Goal: Task Accomplishment & Management: Use online tool/utility

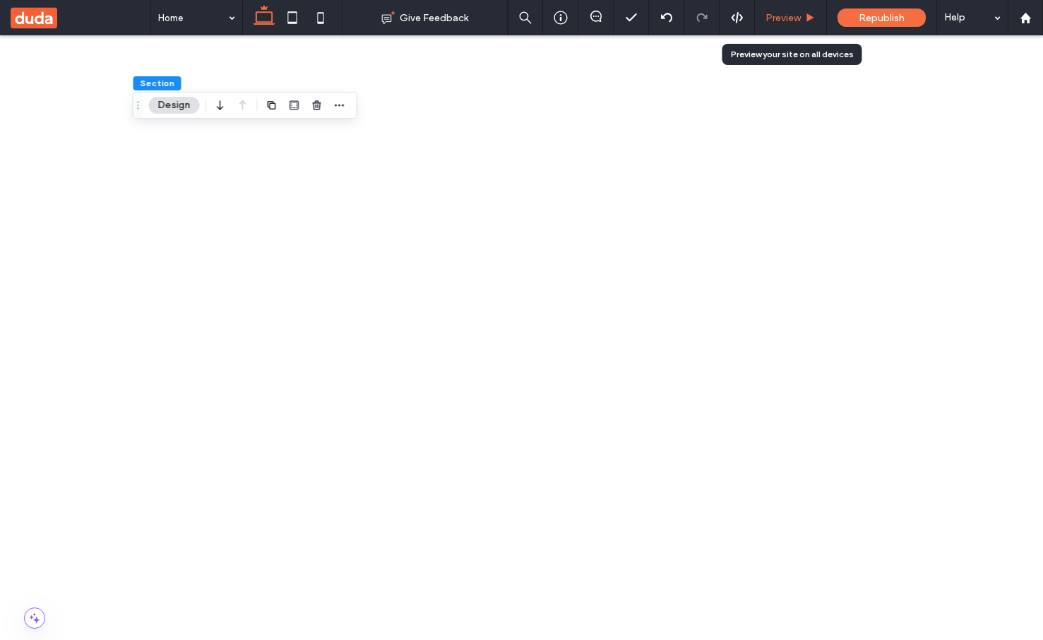
click at [787, 23] on span "Preview" at bounding box center [783, 18] width 35 height 12
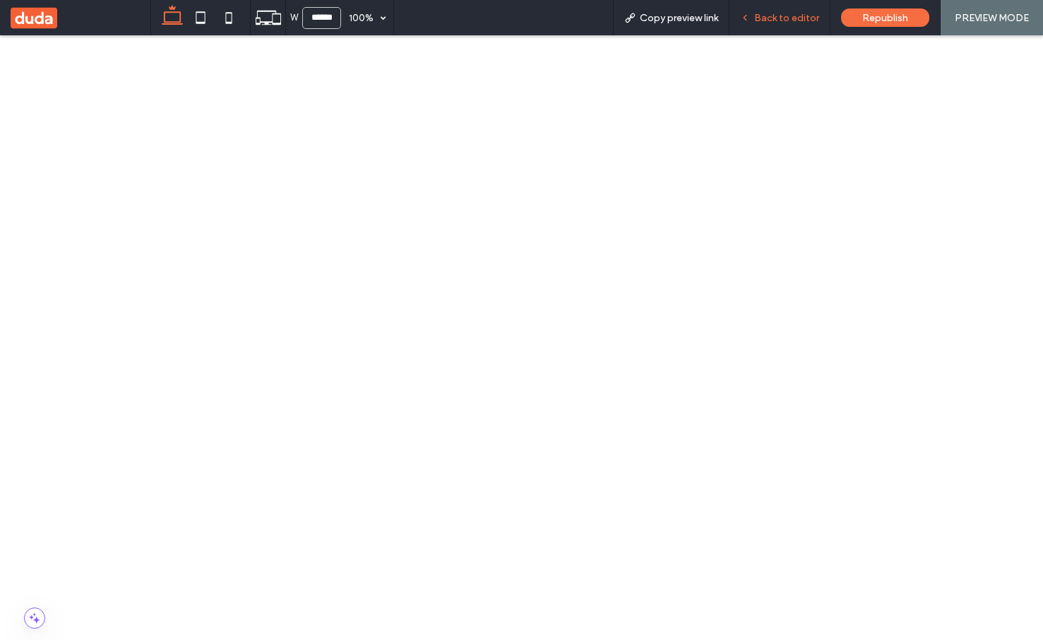
click at [761, 16] on span "Back to editor" at bounding box center [786, 18] width 65 height 12
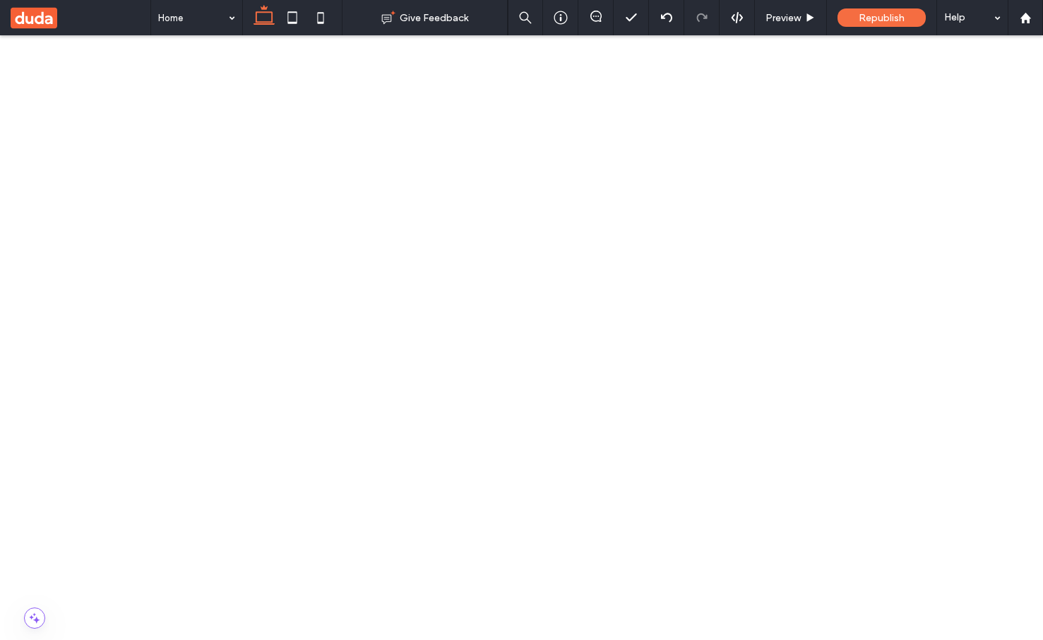
click at [268, 155] on icon "button" at bounding box center [267, 153] width 11 height 11
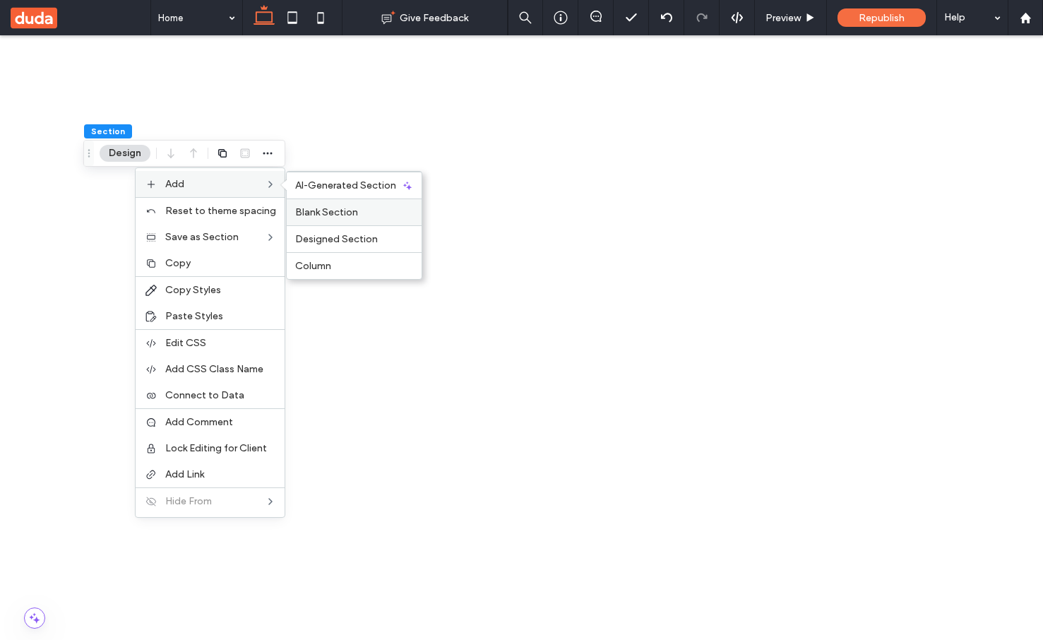
click at [366, 206] on label "Blank Section" at bounding box center [354, 212] width 118 height 12
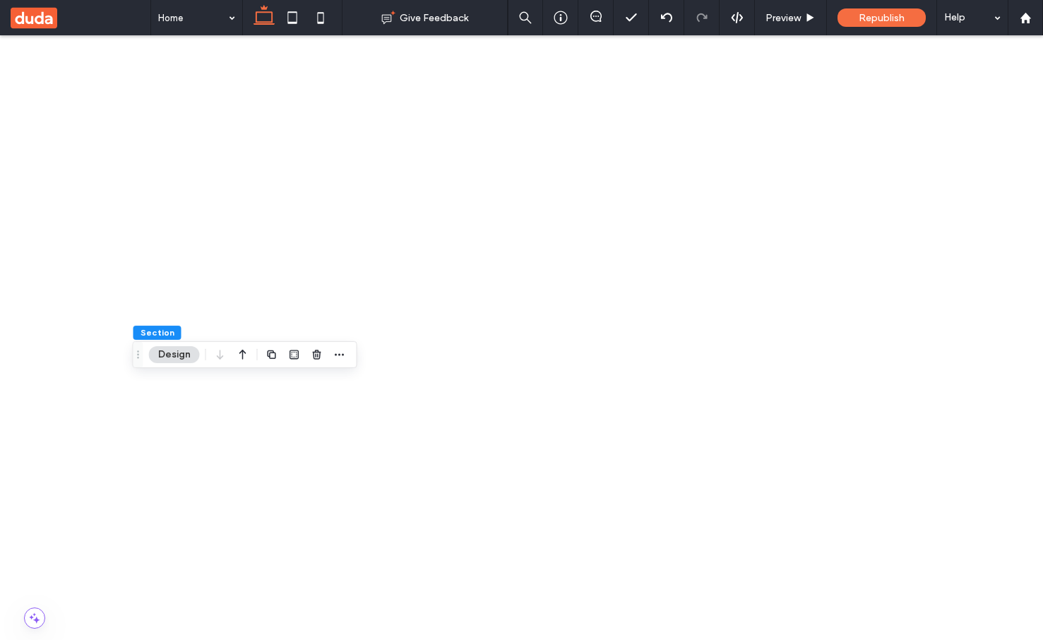
scroll to position [215, 0]
type input "****"
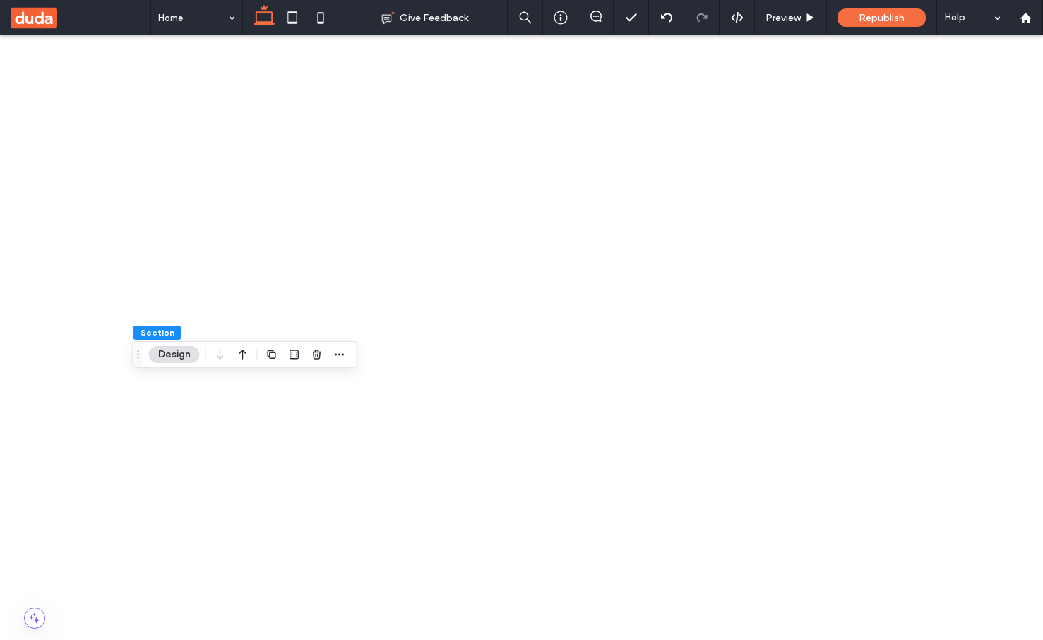
type input "****"
drag, startPoint x: 959, startPoint y: 415, endPoint x: 979, endPoint y: 414, distance: 19.8
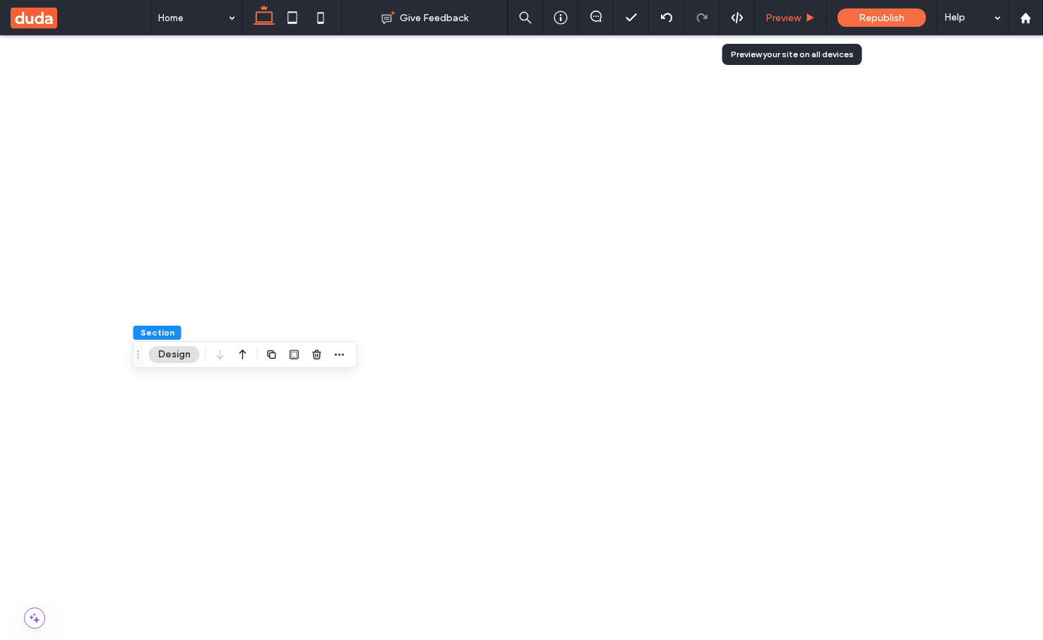
click at [796, 9] on div "Preview" at bounding box center [791, 17] width 72 height 35
click at [800, 13] on span "Preview" at bounding box center [783, 18] width 35 height 12
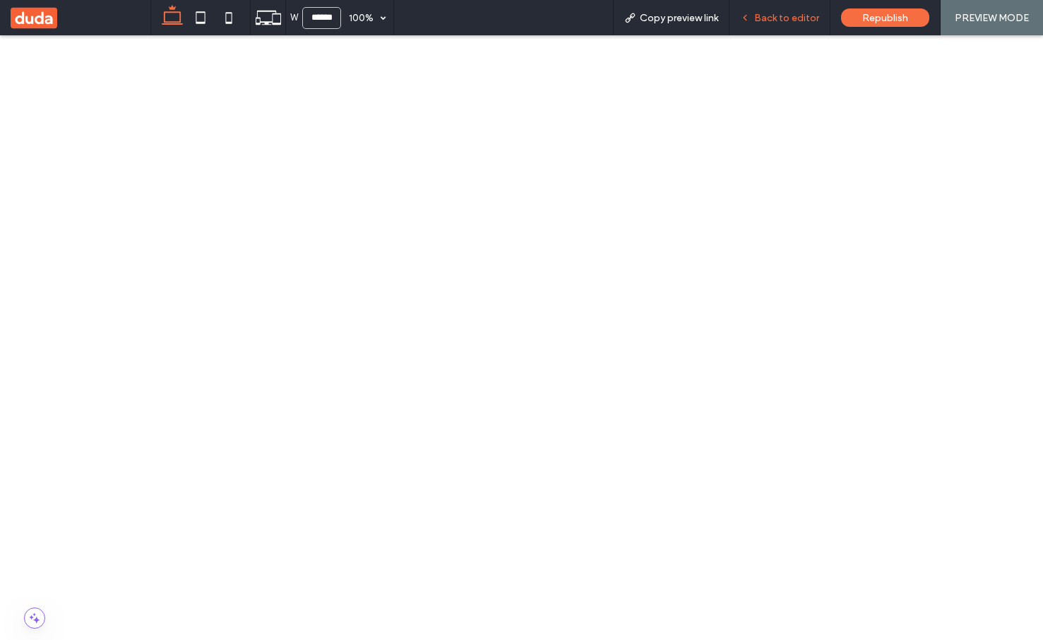
click at [759, 8] on div "Back to editor" at bounding box center [780, 17] width 101 height 35
click at [776, 20] on span "Back to editor" at bounding box center [786, 18] width 65 height 12
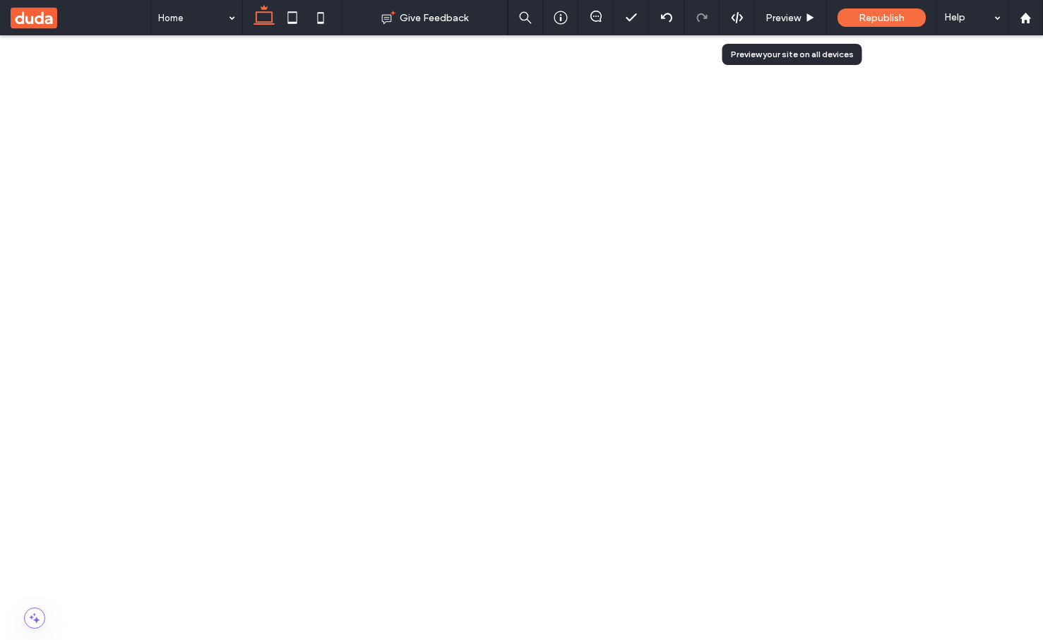
scroll to position [452, 0]
click at [802, 19] on div "Preview" at bounding box center [790, 18] width 71 height 12
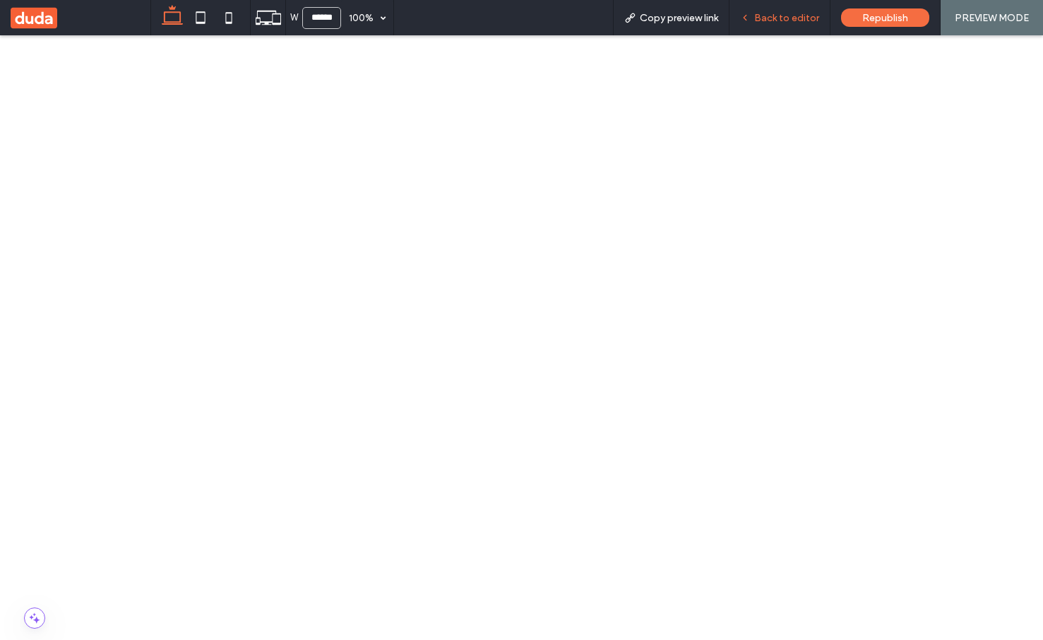
click at [759, 15] on span "Back to editor" at bounding box center [786, 18] width 65 height 12
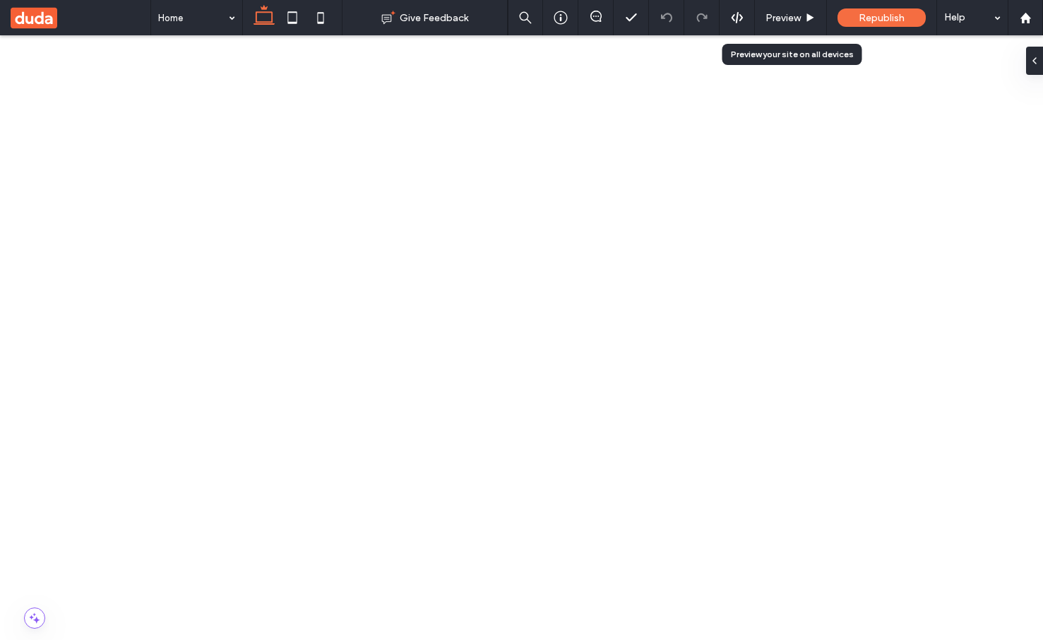
scroll to position [1271, 0]
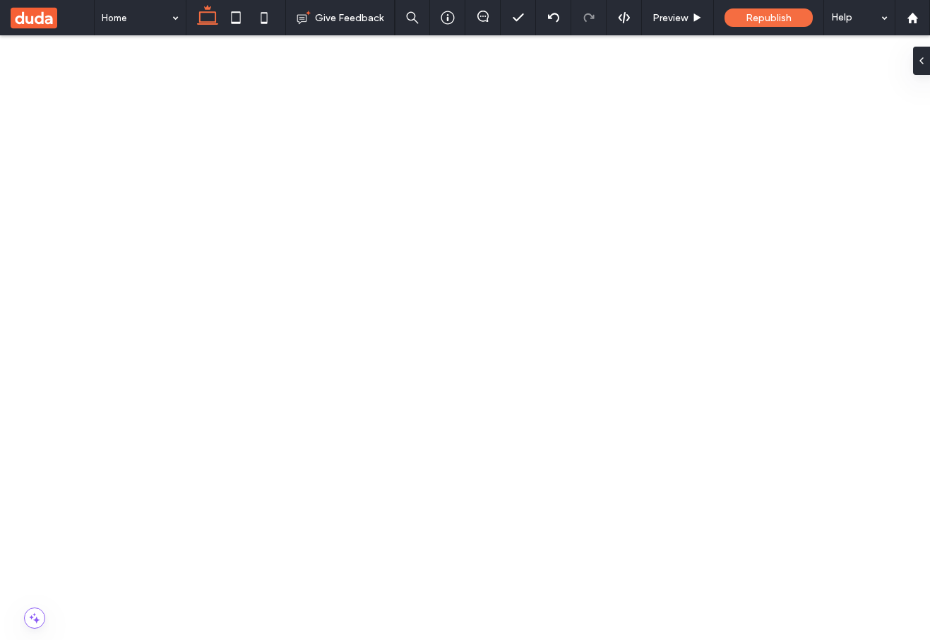
scroll to position [232, 0]
click at [665, 22] on span "Preview" at bounding box center [670, 18] width 35 height 12
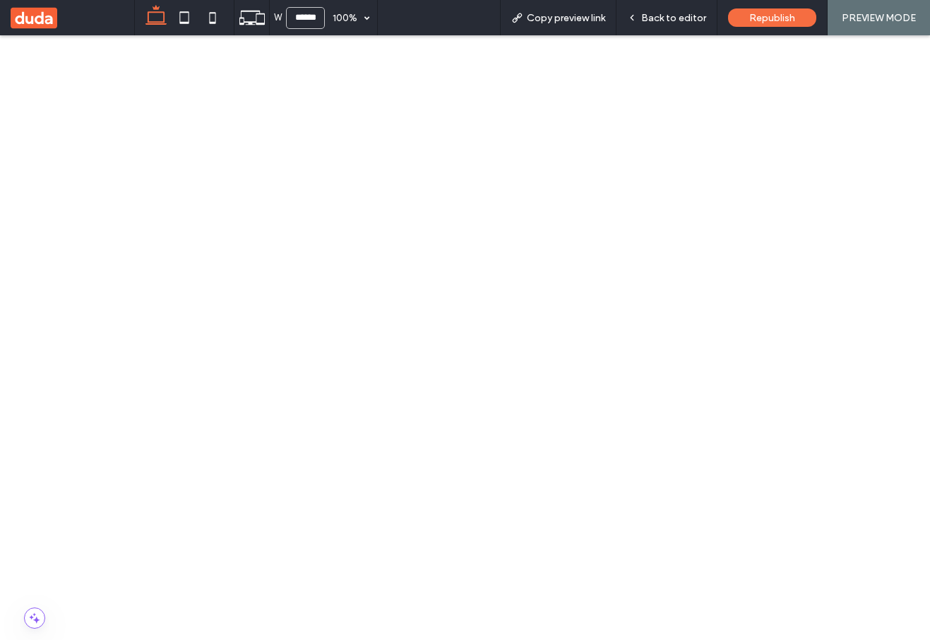
scroll to position [54, 0]
click at [676, 16] on span "Back to editor" at bounding box center [673, 18] width 65 height 12
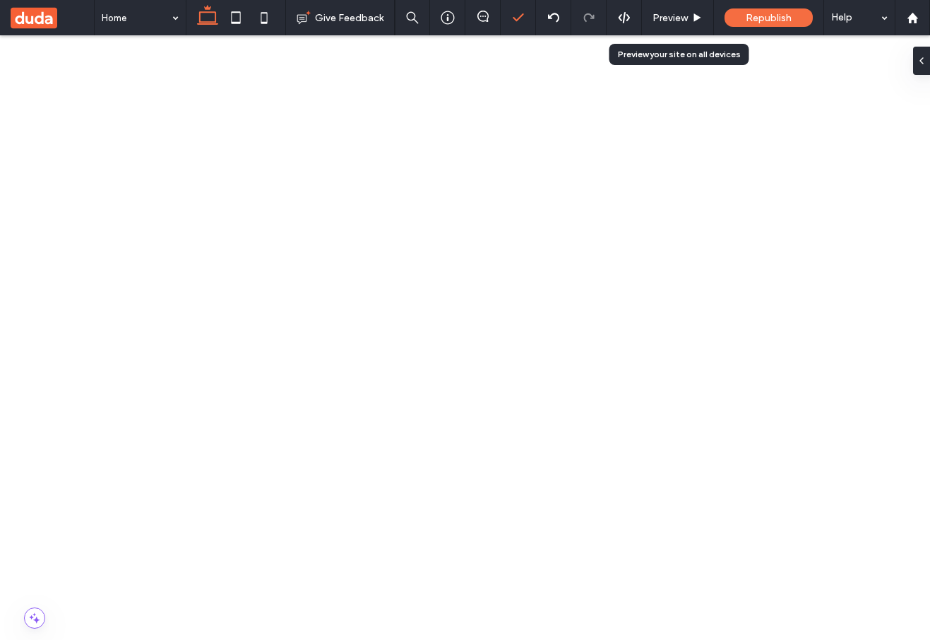
scroll to position [232, 0]
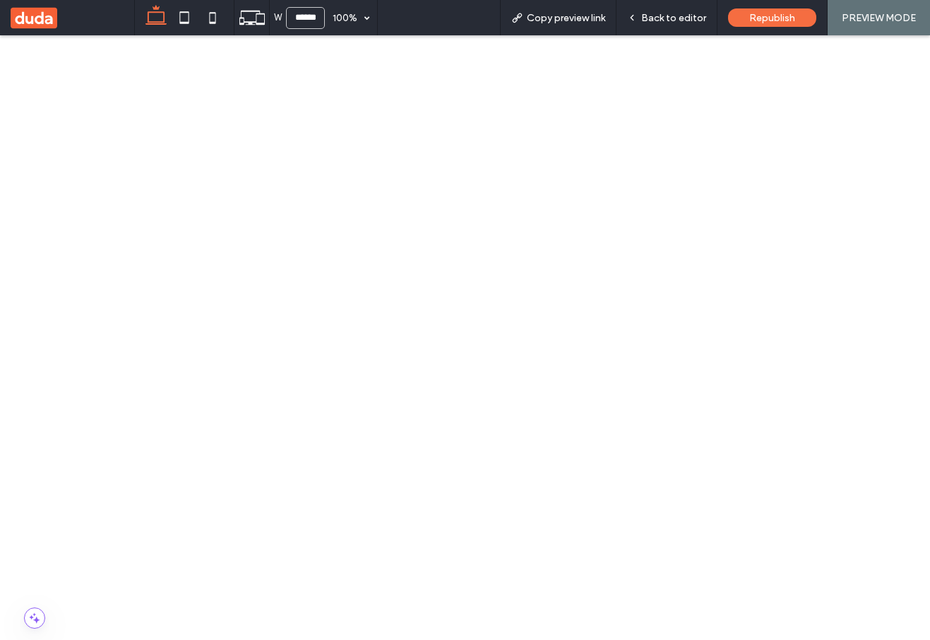
scroll to position [483, 0]
click at [667, 21] on span "Back to editor" at bounding box center [673, 18] width 65 height 12
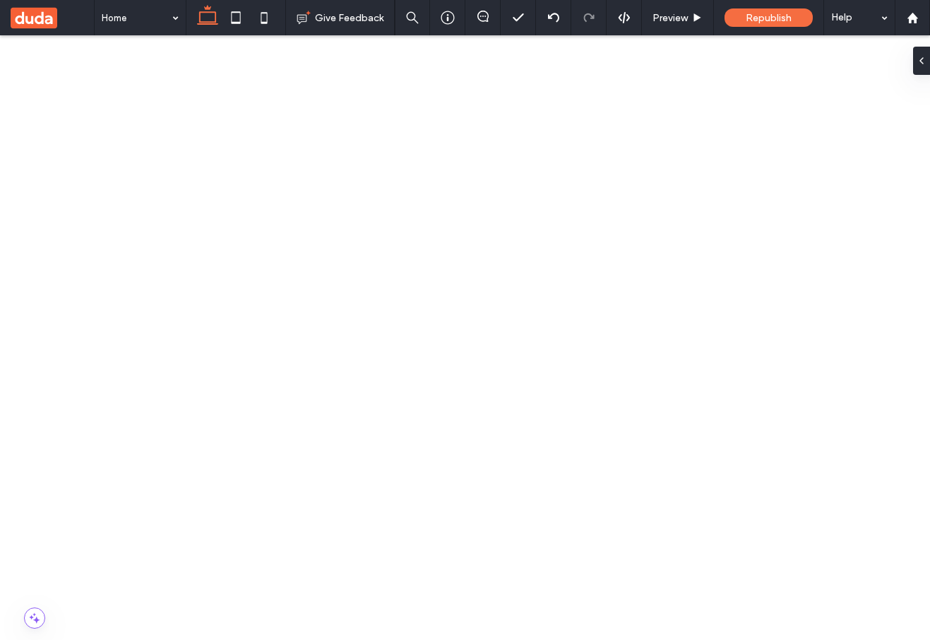
click at [687, 19] on span "Preview" at bounding box center [670, 18] width 35 height 12
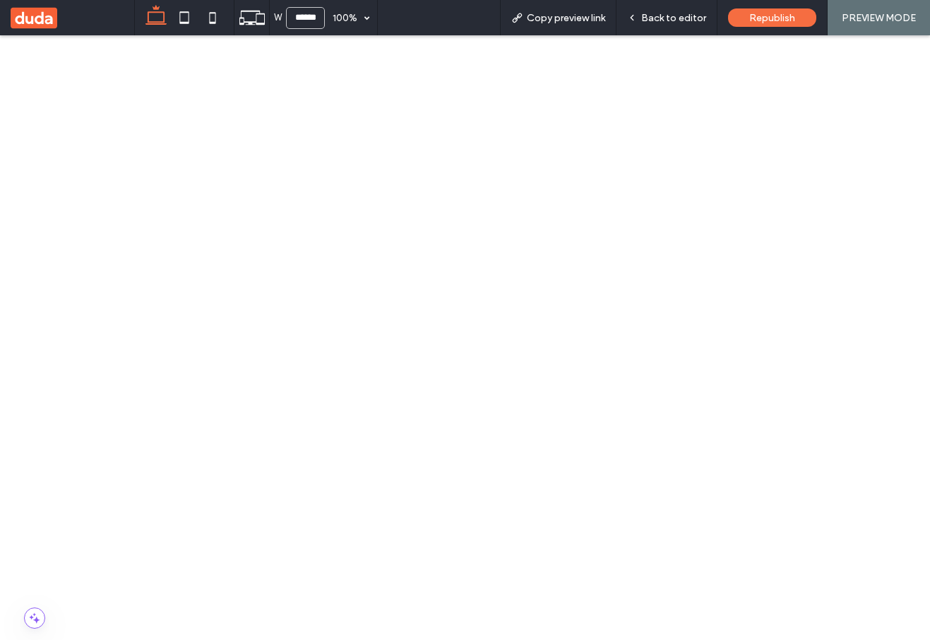
scroll to position [483, 0]
click at [686, 12] on span "Back to editor" at bounding box center [673, 18] width 65 height 12
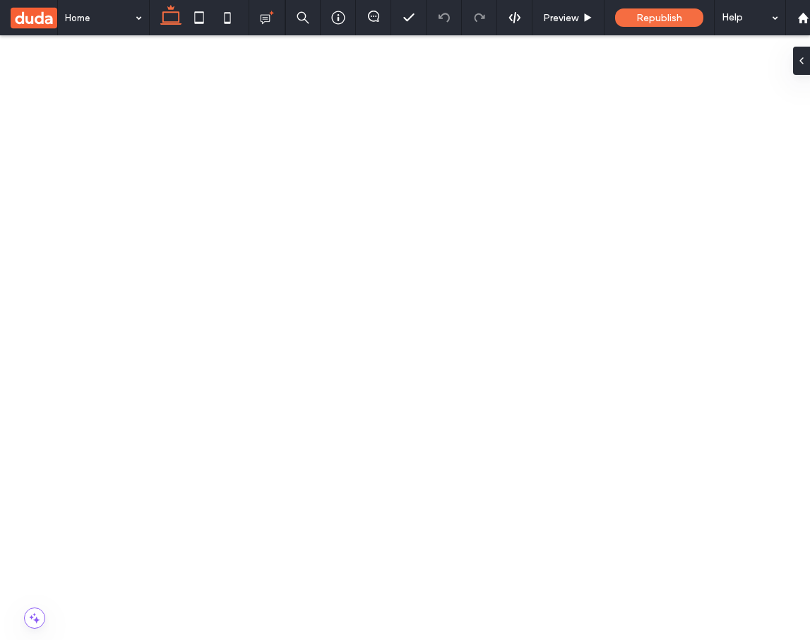
scroll to position [829, 0]
click at [433, 437] on span at bounding box center [405, 384] width 810 height 106
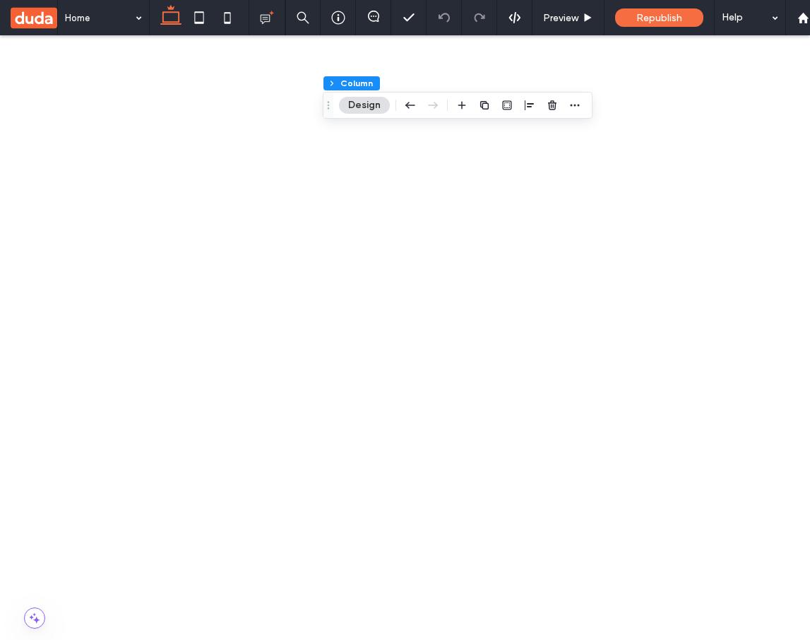
scroll to position [0, 210]
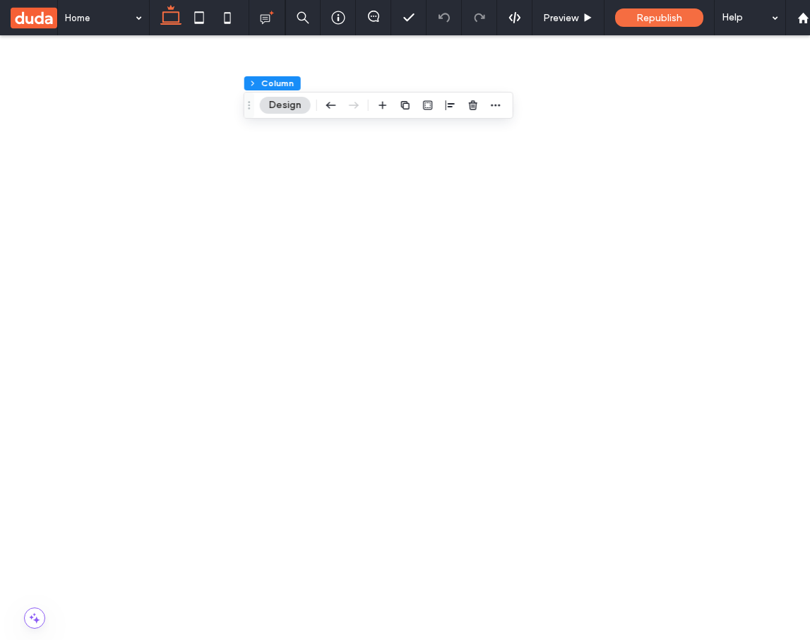
click at [412, 391] on icon at bounding box center [405, 384] width 14 height 14
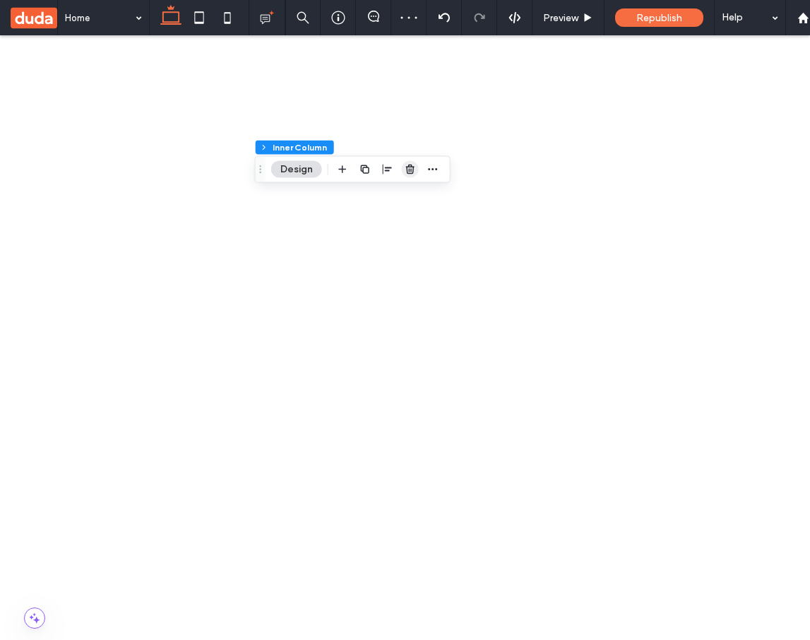
click at [410, 172] on use "button" at bounding box center [410, 169] width 8 height 9
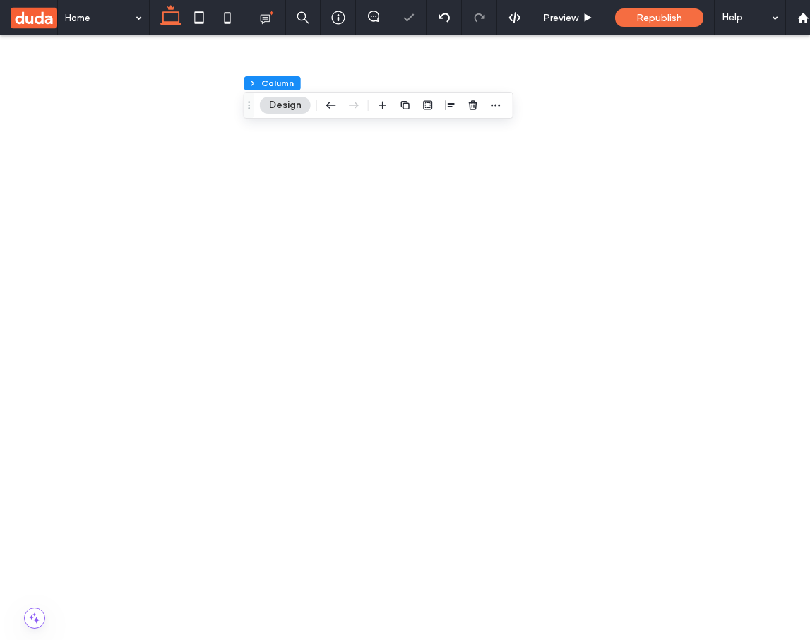
click at [552, 437] on span at bounding box center [405, 384] width 810 height 106
click at [473, 109] on icon "button" at bounding box center [473, 105] width 11 height 11
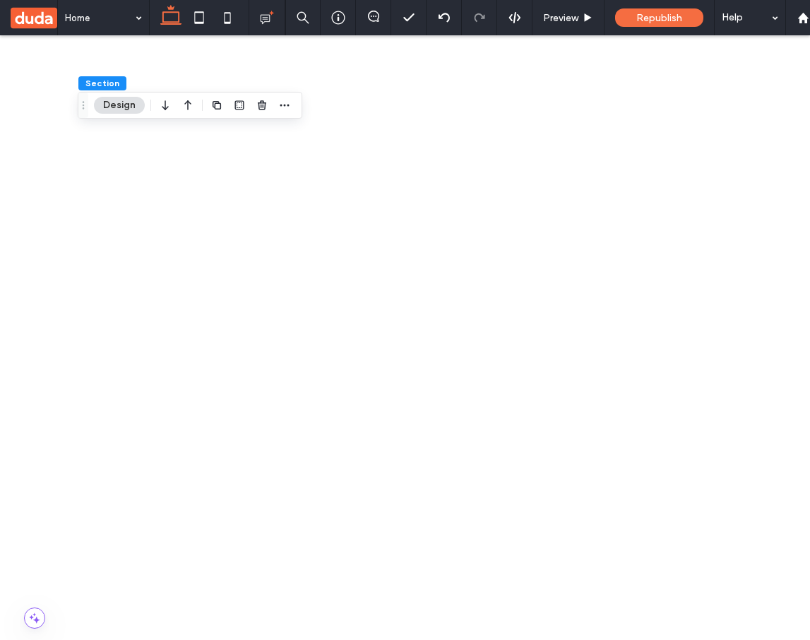
scroll to position [830, 0]
click at [7, 391] on icon at bounding box center [0, 383] width 14 height 14
type input "**"
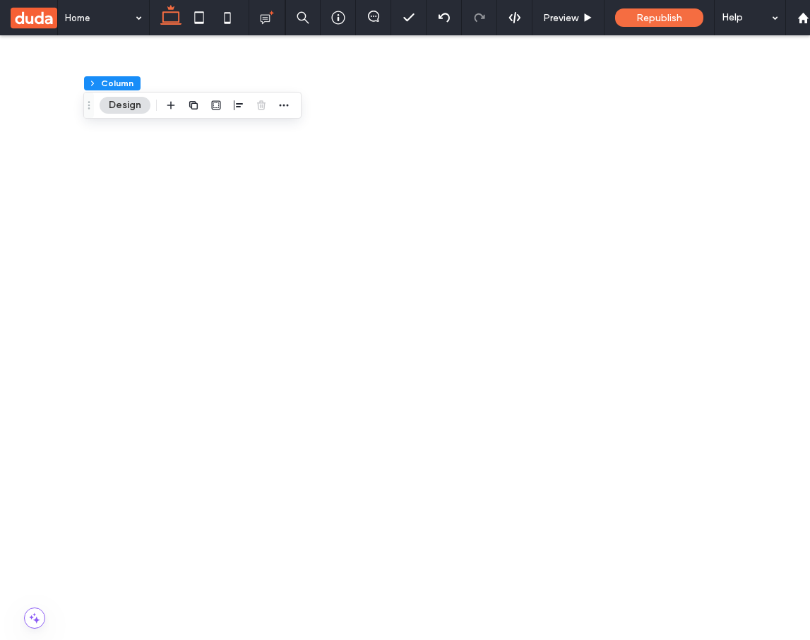
type input "***"
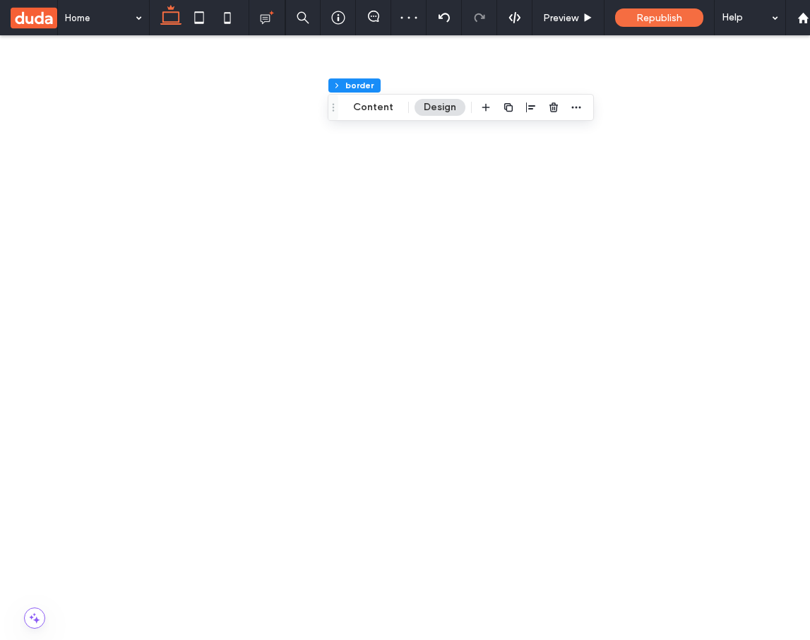
click at [553, 107] on use "button" at bounding box center [552, 104] width 8 height 9
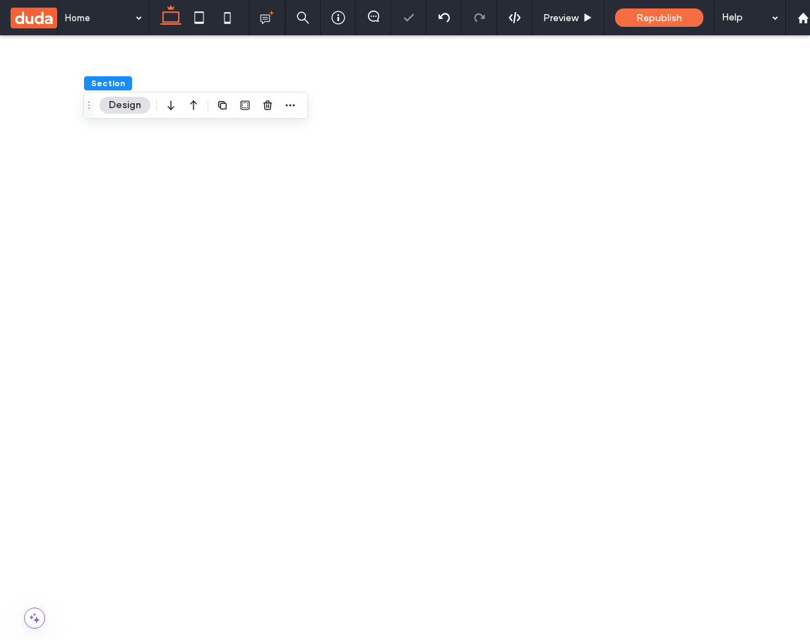
click at [432, 436] on span at bounding box center [405, 384] width 810 height 106
click at [28, 621] on span at bounding box center [24, 619] width 20 height 11
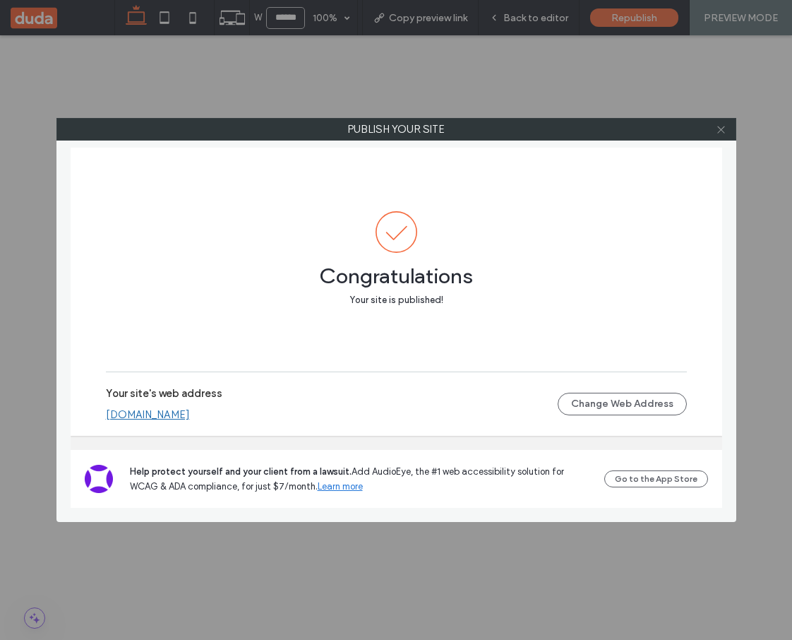
click at [723, 131] on icon at bounding box center [721, 129] width 11 height 11
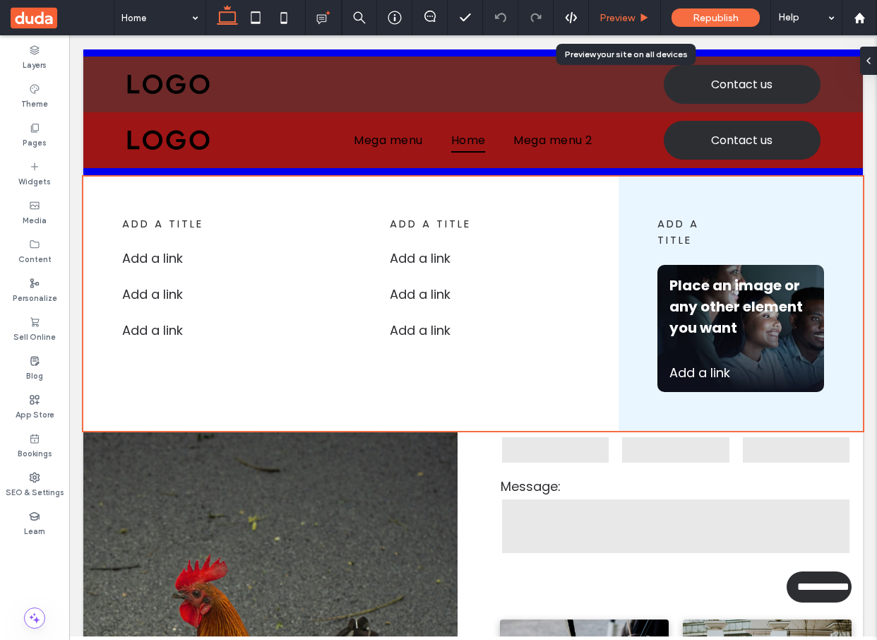
click at [631, 13] on span "Preview" at bounding box center [617, 18] width 35 height 12
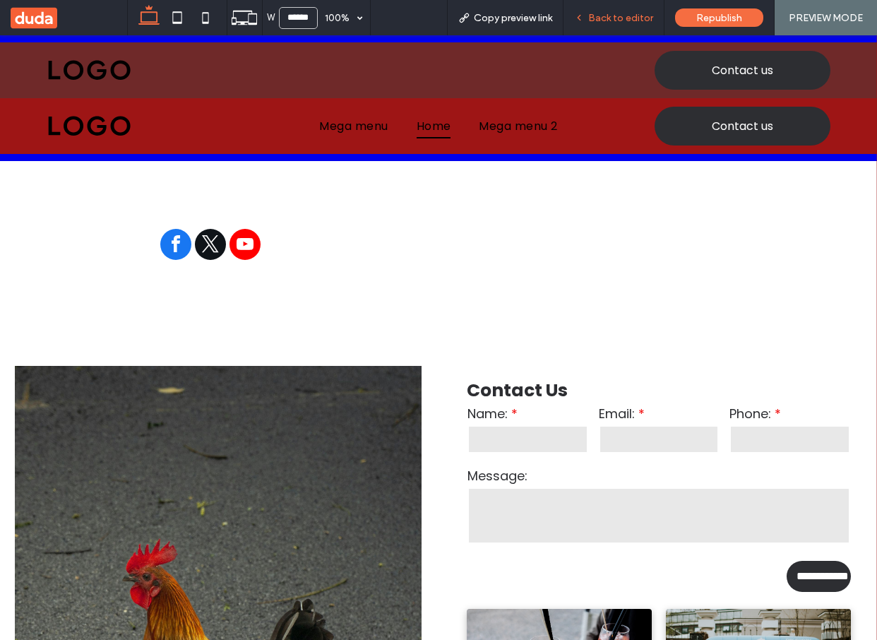
click at [622, 8] on div "Back to editor" at bounding box center [614, 17] width 101 height 35
click at [631, 15] on span "Back to editor" at bounding box center [620, 18] width 65 height 12
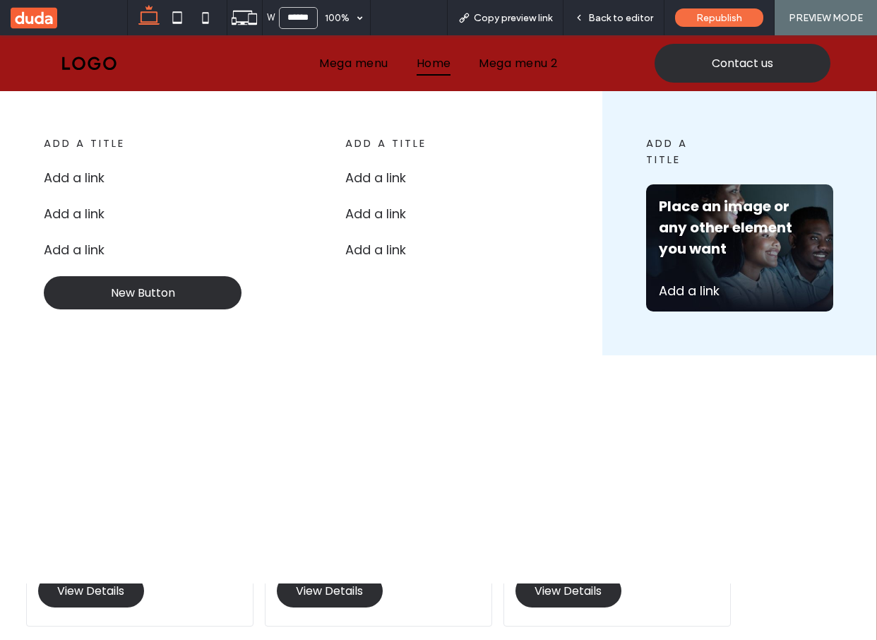
scroll to position [478, 0]
